Goal: Transaction & Acquisition: Purchase product/service

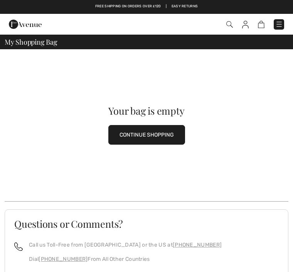
click at [281, 21] on img at bounding box center [279, 24] width 8 height 8
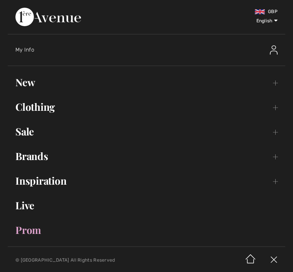
click at [37, 86] on link "New Toggle submenu" at bounding box center [146, 82] width 277 height 17
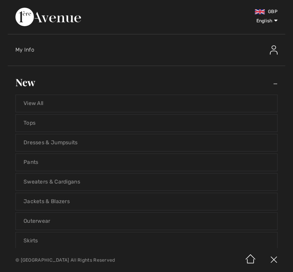
click at [81, 199] on link "Jackets & Blazers" at bounding box center [146, 201] width 261 height 17
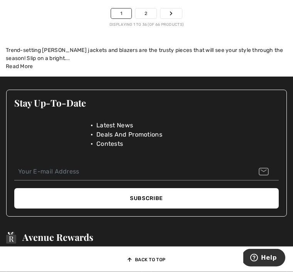
scroll to position [4562, 0]
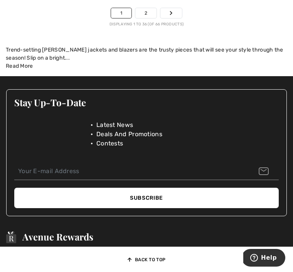
click at [146, 10] on link "2" at bounding box center [145, 13] width 21 height 10
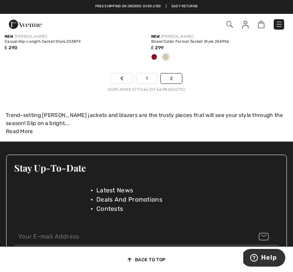
scroll to position [3788, 0]
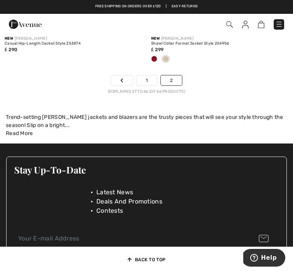
click at [178, 77] on link "2" at bounding box center [171, 81] width 21 height 10
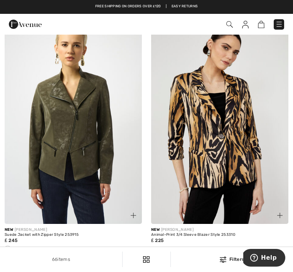
scroll to position [1072, 0]
click at [252, 142] on img at bounding box center [219, 122] width 137 height 206
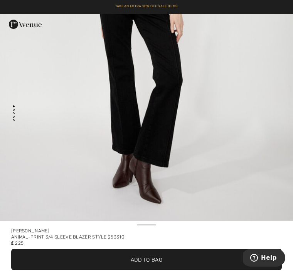
scroll to position [2055, 0]
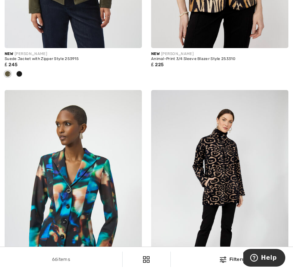
scroll to position [1254, 0]
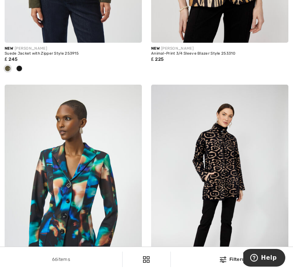
click at [242, 184] on img at bounding box center [219, 188] width 137 height 206
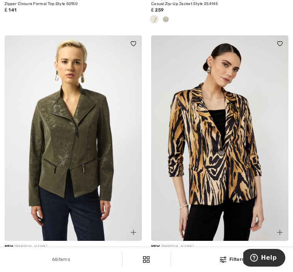
scroll to position [1059, 0]
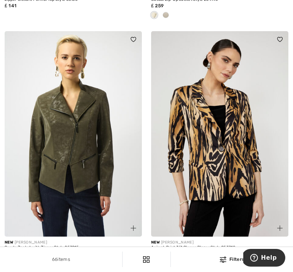
click at [282, 135] on img at bounding box center [219, 134] width 137 height 206
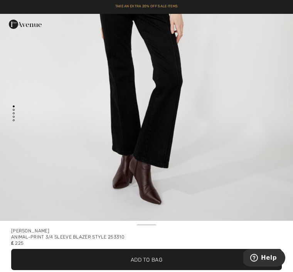
scroll to position [2054, 0]
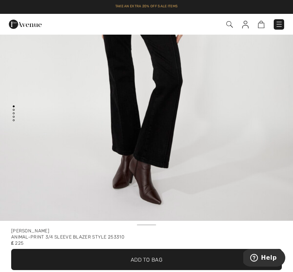
click at [161, 235] on div "Animal-print 3/4 Sleeve Blazer Style 253310" at bounding box center [146, 237] width 271 height 6
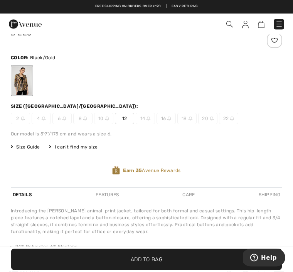
scroll to position [248, 0]
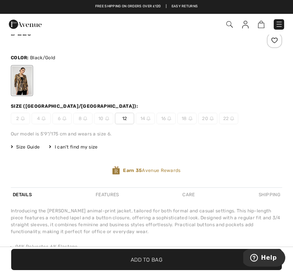
click at [39, 144] on span "Size Guide" at bounding box center [25, 147] width 29 height 7
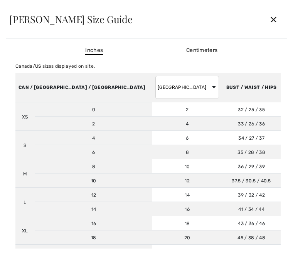
click at [155, 87] on select "AUSTRALIA UK France Germany Spain Italy Japan" at bounding box center [187, 87] width 64 height 23
click at [155, 82] on select "AUSTRALIA UK France Germany Spain Italy Japan" at bounding box center [187, 87] width 64 height 23
select select "uk"
click at [278, 18] on div "✕" at bounding box center [273, 19] width 20 height 16
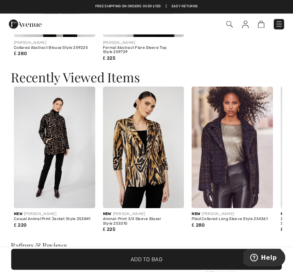
scroll to position [899, 0]
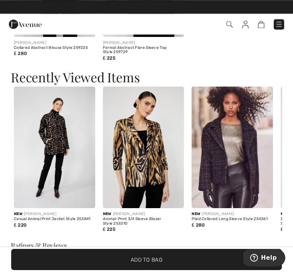
click at [163, 166] on img at bounding box center [143, 148] width 81 height 122
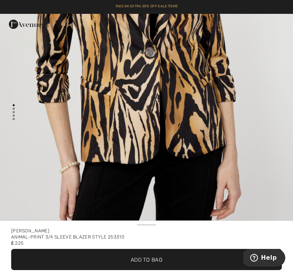
scroll to position [2, 0]
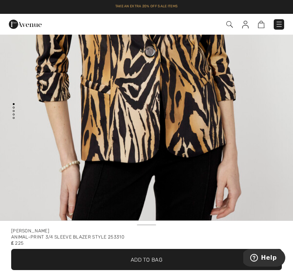
click at [160, 254] on span "✔ Added to Bag Add to Bag" at bounding box center [146, 259] width 271 height 21
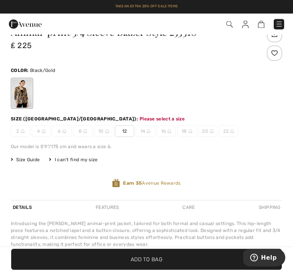
scroll to position [299, 0]
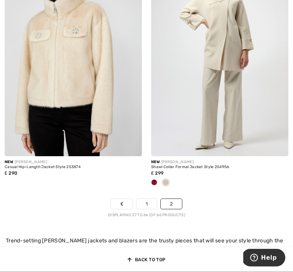
scroll to position [3665, 0]
click at [176, 199] on link "2" at bounding box center [171, 204] width 21 height 10
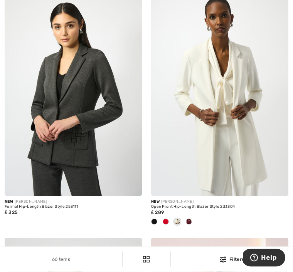
scroll to position [605, 0]
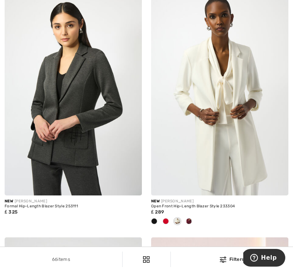
click at [237, 153] on img at bounding box center [219, 93] width 137 height 206
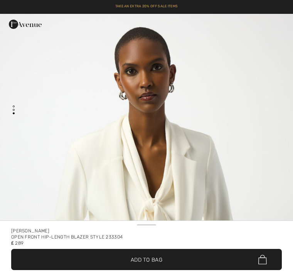
checkbox input "true"
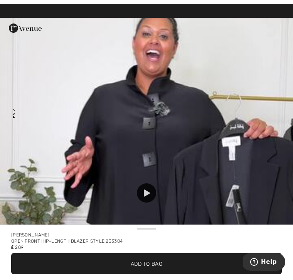
scroll to position [965, 0]
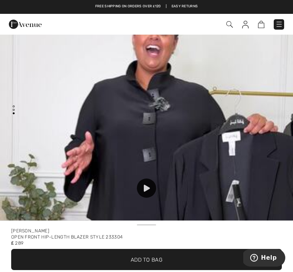
click at [252, 174] on img at bounding box center [146, 162] width 293 height 521
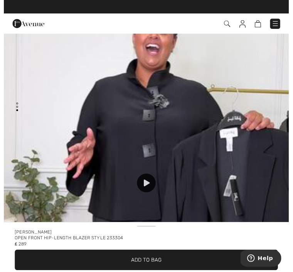
scroll to position [8, 0]
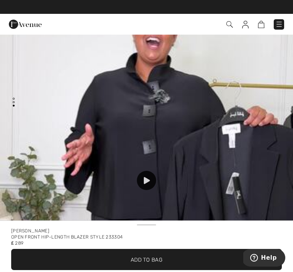
click at [166, 85] on img at bounding box center [146, 154] width 293 height 521
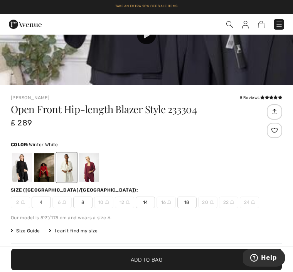
scroll to position [155, 0]
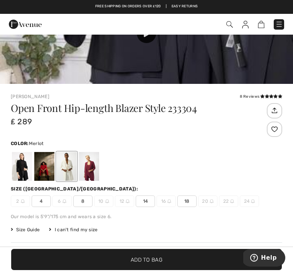
click at [92, 165] on div at bounding box center [89, 166] width 20 height 29
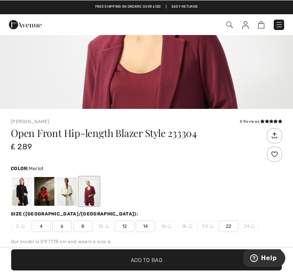
scroll to position [130, 0]
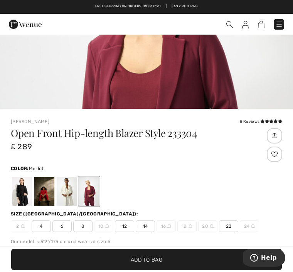
click at [234, 159] on div "Open Front Hip-length Blazer Style 233304 ₤ 289" at bounding box center [135, 146] width 249 height 36
click at [72, 195] on div at bounding box center [67, 191] width 20 height 29
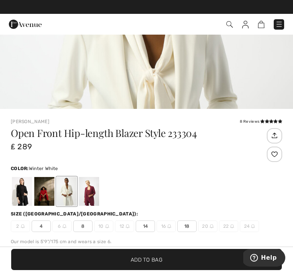
click at [51, 193] on div at bounding box center [44, 191] width 20 height 29
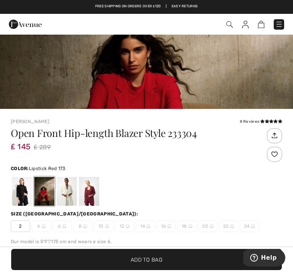
click at [47, 193] on div at bounding box center [44, 191] width 20 height 29
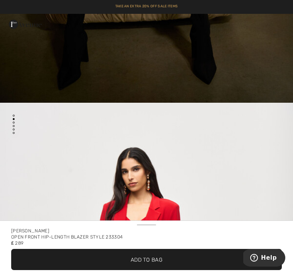
scroll to position [351, 0]
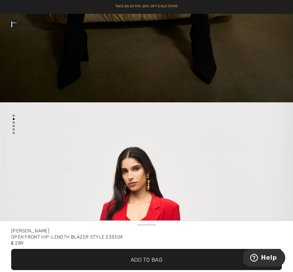
click at [51, 233] on div "[PERSON_NAME]" at bounding box center [146, 231] width 271 height 6
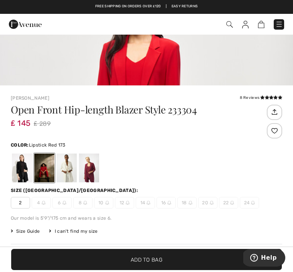
scroll to position [168, 0]
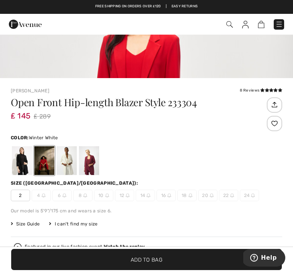
click at [77, 159] on div at bounding box center [67, 160] width 20 height 29
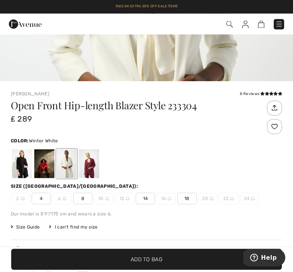
scroll to position [184, 0]
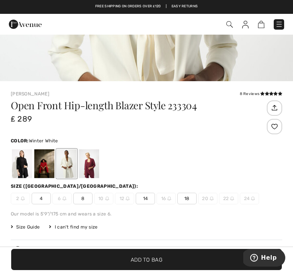
click at [106, 198] on img at bounding box center [107, 199] width 4 height 4
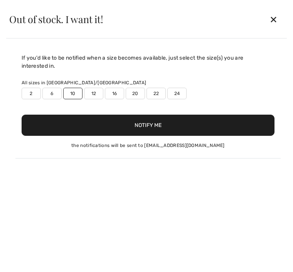
click at [175, 126] on button "Notify Me" at bounding box center [148, 125] width 253 height 21
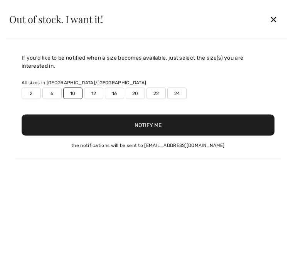
scroll to position [145, 0]
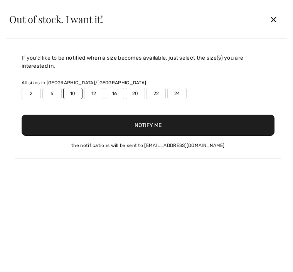
click at [271, 27] on div "✕" at bounding box center [273, 19] width 20 height 16
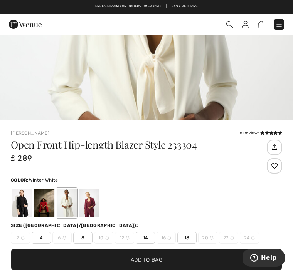
click at [71, 200] on div at bounding box center [67, 203] width 20 height 29
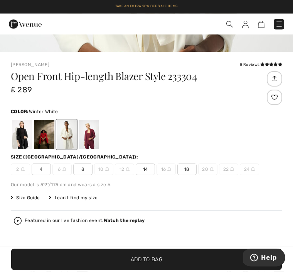
scroll to position [213, 0]
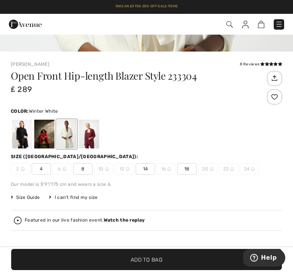
click at [106, 168] on img at bounding box center [107, 169] width 4 height 4
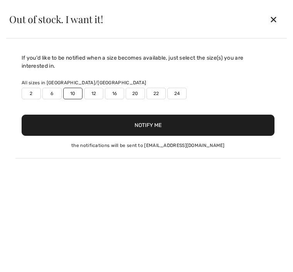
click at [274, 26] on div "✕" at bounding box center [273, 19] width 20 height 16
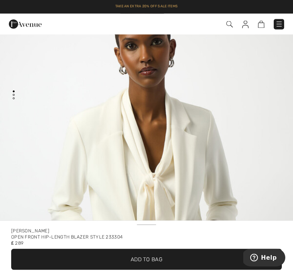
scroll to position [0, 0]
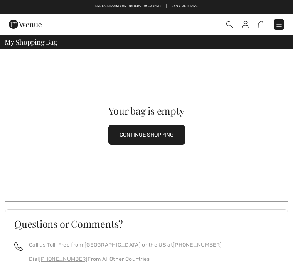
click at [227, 30] on div "Checkout" at bounding box center [206, 25] width 167 height 16
click at [229, 27] on img at bounding box center [229, 24] width 7 height 7
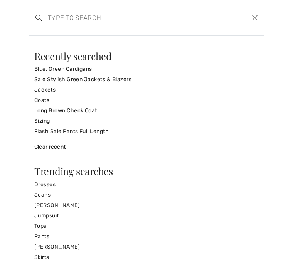
click at [60, 87] on link "Jackets" at bounding box center [146, 90] width 224 height 10
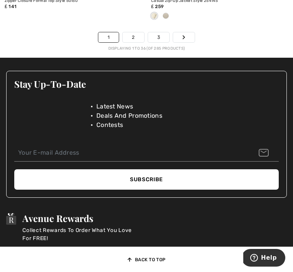
scroll to position [4512, 0]
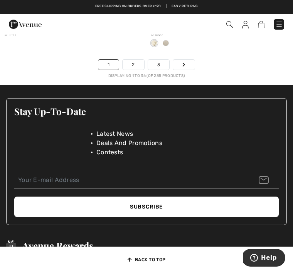
click at [136, 64] on link "2" at bounding box center [133, 65] width 21 height 10
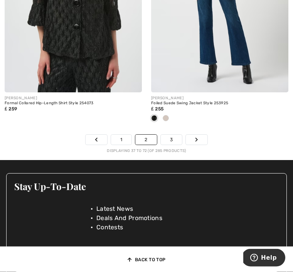
scroll to position [4437, 0]
click at [173, 138] on link "3" at bounding box center [171, 140] width 21 height 10
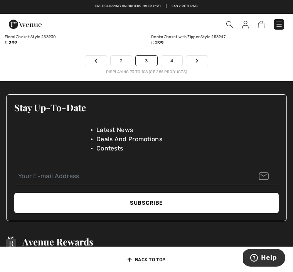
scroll to position [4500, 0]
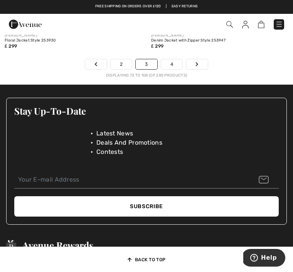
click at [175, 60] on link "4" at bounding box center [171, 64] width 21 height 10
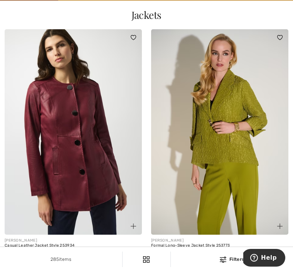
scroll to position [84, 0]
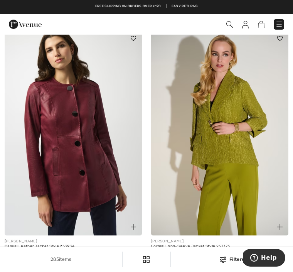
click at [247, 173] on img at bounding box center [219, 133] width 137 height 206
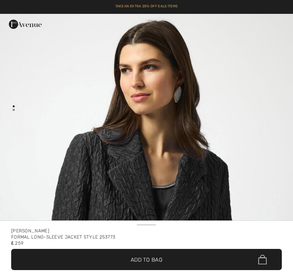
checkbox input "true"
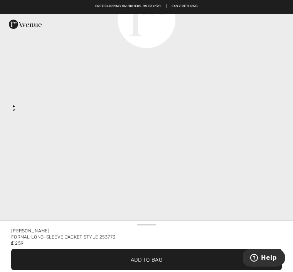
scroll to position [737, 0]
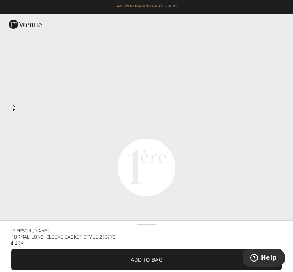
scroll to position [504, 0]
click at [186, 255] on span "✔ Added to Bag Add to Bag" at bounding box center [146, 259] width 271 height 21
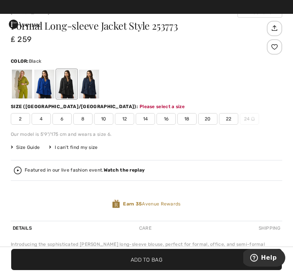
scroll to position [293, 0]
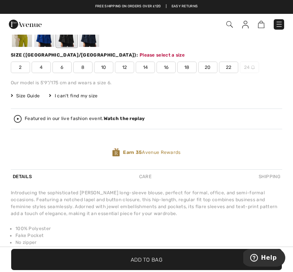
click at [108, 65] on span "10" at bounding box center [103, 68] width 19 height 12
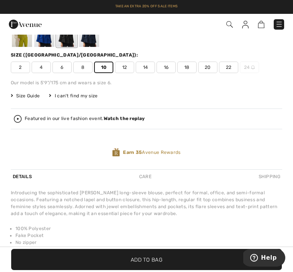
click at [41, 88] on div "Formal Long-sleeve Jacket Style 253773 ₤ 259 Color: Black Size (CA/US): 2 4 6 8…" at bounding box center [146, 69] width 271 height 200
click at [40, 92] on span "Size Guide" at bounding box center [25, 95] width 29 height 7
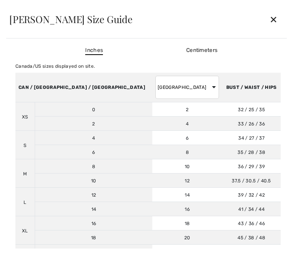
click at [155, 82] on select "AUSTRALIA UK France Germany Spain Italy Japan" at bounding box center [187, 87] width 64 height 23
select select "uk"
click at [70, 182] on td "10" at bounding box center [94, 181] width 118 height 14
click at [152, 179] on td "12" at bounding box center [187, 181] width 70 height 14
click at [59, 183] on td "10" at bounding box center [94, 181] width 118 height 14
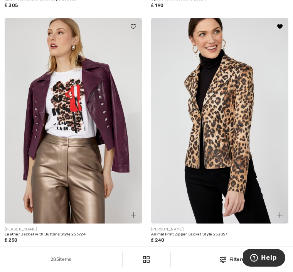
scroll to position [2788, 0]
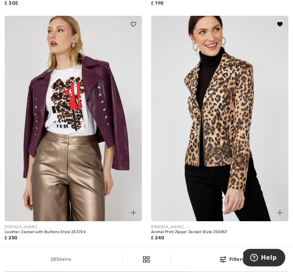
click at [243, 163] on img at bounding box center [219, 119] width 137 height 206
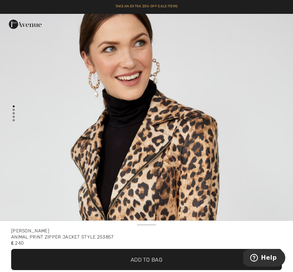
scroll to position [42, 0]
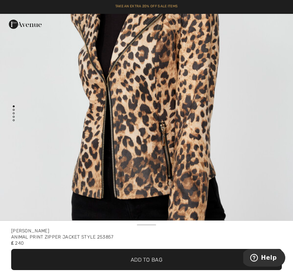
click at [168, 265] on span "✔ Added to Bag Add to Bag" at bounding box center [146, 259] width 271 height 21
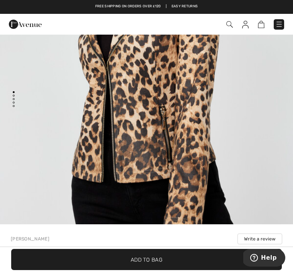
scroll to position [13, 0]
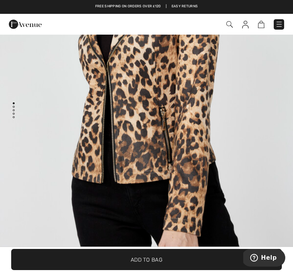
click at [168, 271] on span "✔ Added to Bag Add to Bag" at bounding box center [146, 259] width 271 height 21
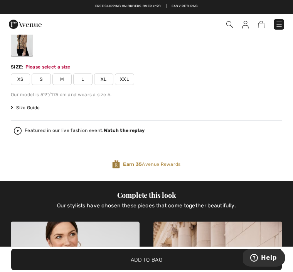
scroll to position [325, 0]
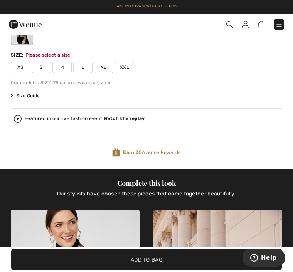
click at [40, 92] on div "Size Guide" at bounding box center [30, 95] width 38 height 7
click at [52, 82] on div "Our model is 5'9"/175 cm and wears a size 6." at bounding box center [146, 82] width 271 height 7
click at [38, 93] on span "Size Guide" at bounding box center [25, 95] width 29 height 7
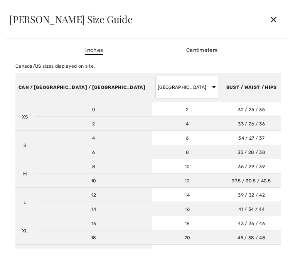
click at [155, 86] on select "[GEOGRAPHIC_DATA] [GEOGRAPHIC_DATA] [GEOGRAPHIC_DATA] [GEOGRAPHIC_DATA] [GEOGRA…" at bounding box center [187, 87] width 64 height 23
select select "uk"
click at [68, 184] on td "10" at bounding box center [94, 181] width 118 height 14
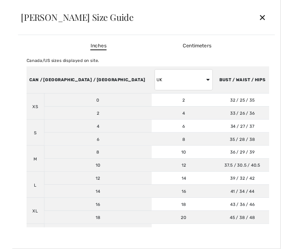
scroll to position [20, 0]
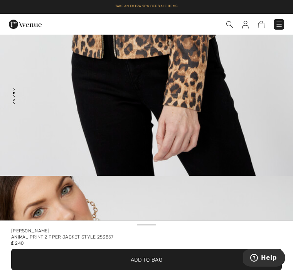
scroll to position [261, 0]
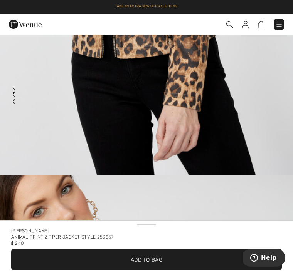
click at [161, 257] on span "Add to Bag" at bounding box center [147, 260] width 32 height 8
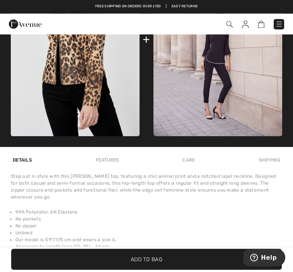
scroll to position [590, 0]
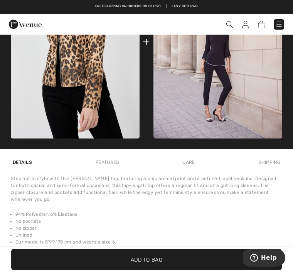
click at [156, 264] on span "Add to Bag" at bounding box center [147, 260] width 32 height 8
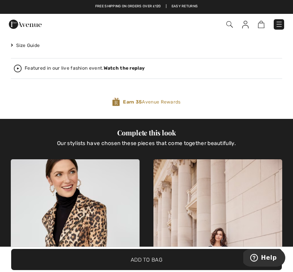
scroll to position [325, 0]
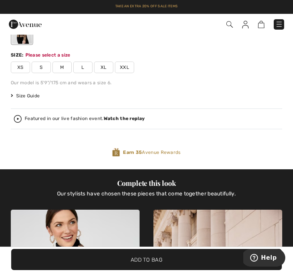
click at [62, 67] on span "M" at bounding box center [61, 68] width 19 height 12
click at [41, 92] on div "Size Guide" at bounding box center [30, 95] width 38 height 7
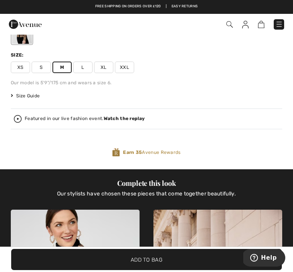
click at [34, 97] on span "Size Guide" at bounding box center [25, 95] width 29 height 7
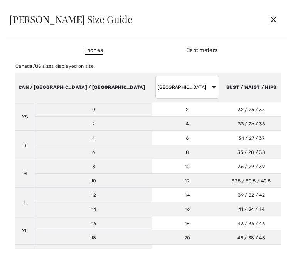
click at [155, 88] on select "AUSTRALIA UK France Germany Spain Italy Japan" at bounding box center [187, 87] width 64 height 23
select select "uk"
click at [275, 21] on div "✕" at bounding box center [273, 19] width 20 height 16
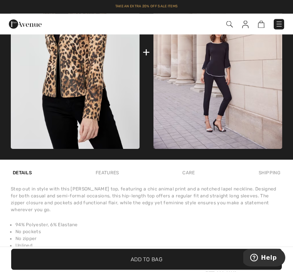
scroll to position [580, 0]
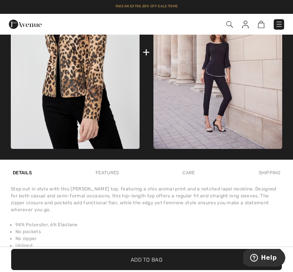
click at [175, 271] on span "✔ Added to Bag Add to Bag" at bounding box center [146, 259] width 271 height 21
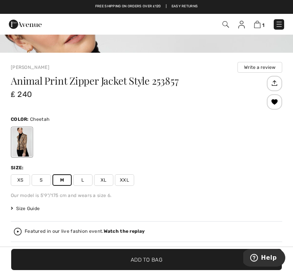
scroll to position [212, 0]
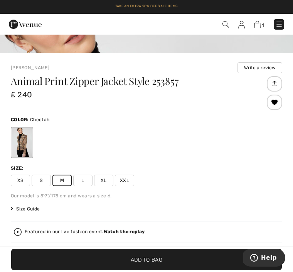
click at [259, 24] on img at bounding box center [257, 24] width 7 height 7
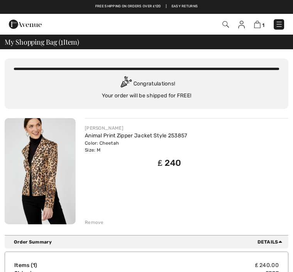
click at [227, 27] on img at bounding box center [225, 24] width 7 height 7
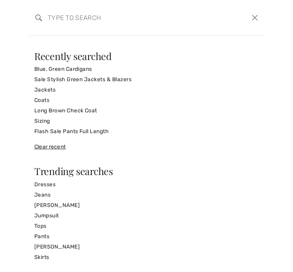
click at [109, 81] on link "Sale Stylish Green Jackets & Blazers" at bounding box center [146, 79] width 224 height 10
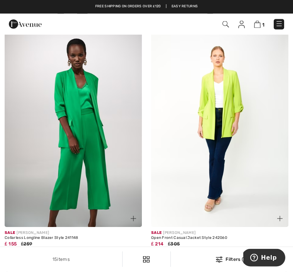
scroll to position [1342, 0]
click at [226, 126] on img at bounding box center [219, 125] width 137 height 206
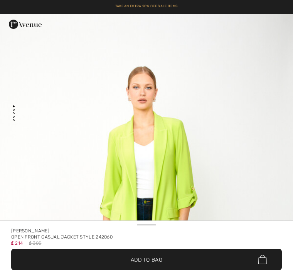
checkbox input "true"
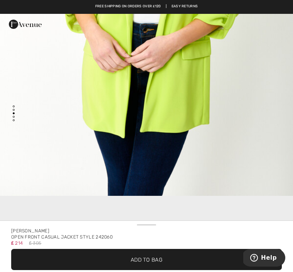
click at [175, 260] on span "✔ Added to Bag Add to Bag" at bounding box center [146, 259] width 271 height 21
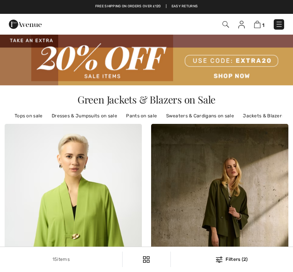
checkbox input "true"
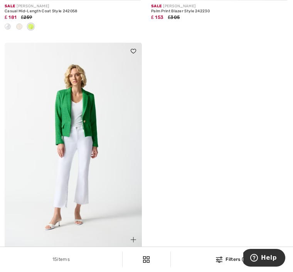
scroll to position [1868, 0]
click at [95, 156] on img at bounding box center [73, 146] width 137 height 206
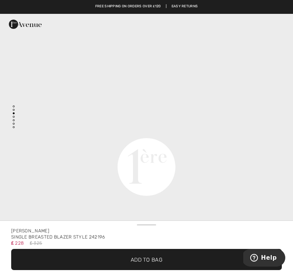
scroll to position [982, 0]
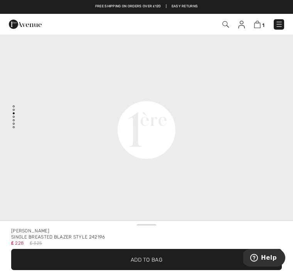
click at [166, 257] on span "✔ Added to Bag Add to Bag" at bounding box center [146, 259] width 271 height 21
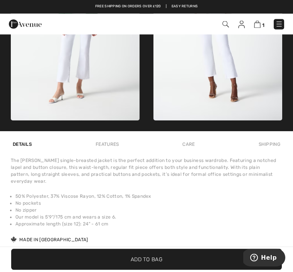
scroll to position [600, 0]
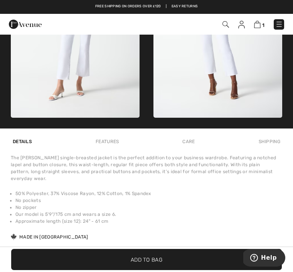
click at [177, 271] on span "✔ Added to Bag Add to Bag" at bounding box center [146, 259] width 271 height 21
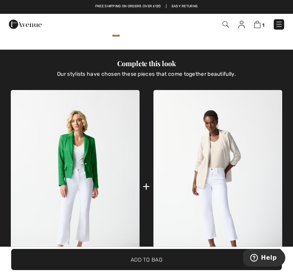
scroll to position [315, 0]
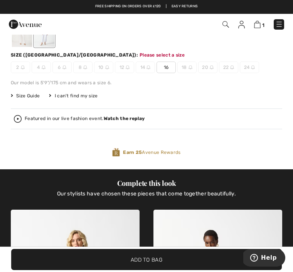
click at [257, 24] on img at bounding box center [257, 24] width 7 height 7
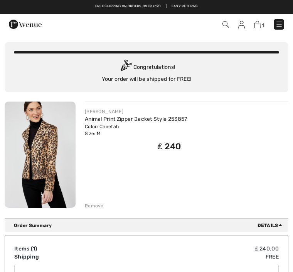
scroll to position [17, 0]
